Goal: Task Accomplishment & Management: Manage account settings

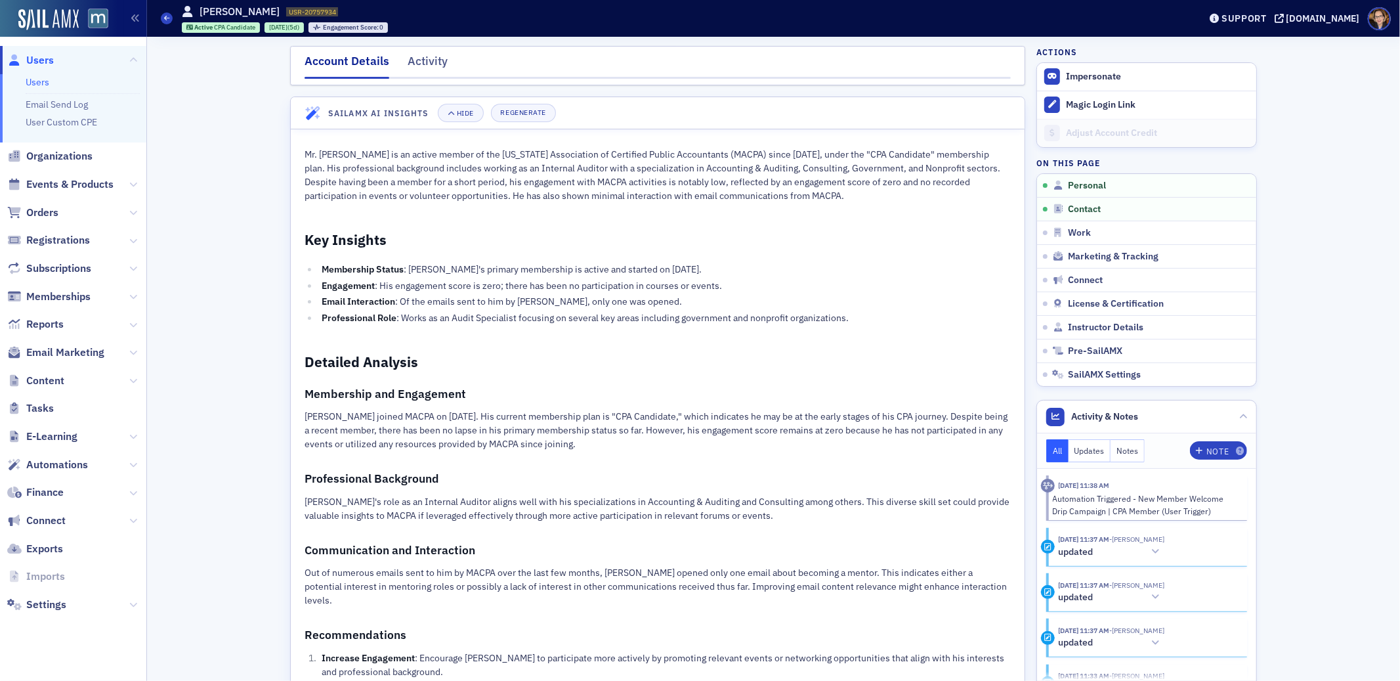
scroll to position [712, 0]
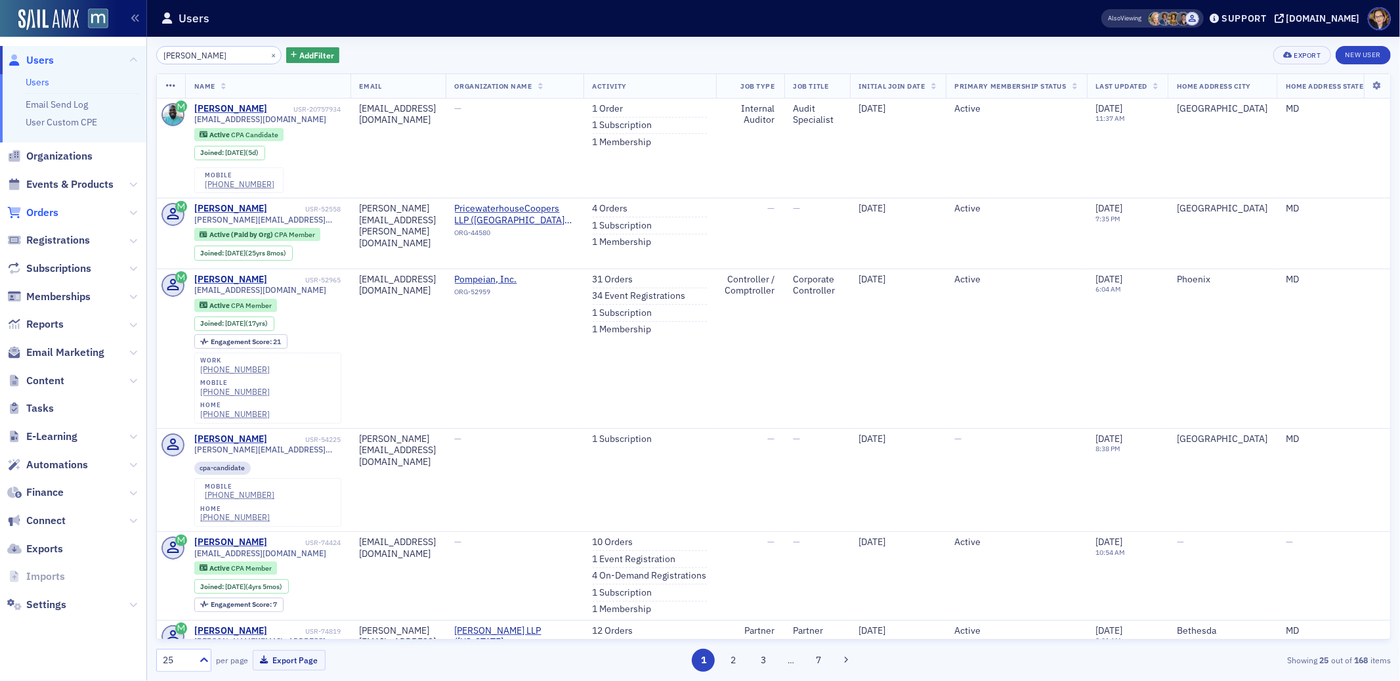
click at [51, 209] on span "Orders" at bounding box center [42, 212] width 32 height 14
